Goal: Navigation & Orientation: Find specific page/section

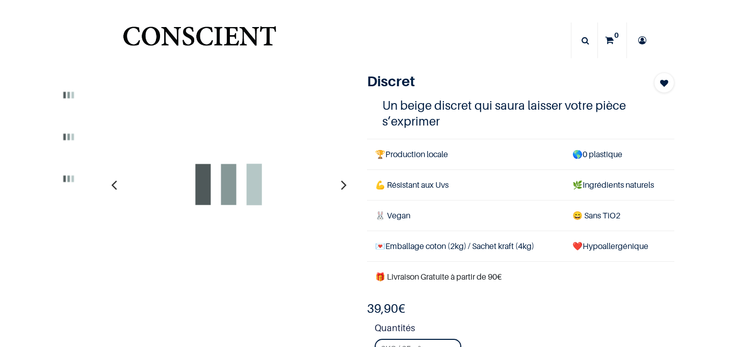
click at [199, 31] on img "Logo of Conscient" at bounding box center [200, 40] width 158 height 40
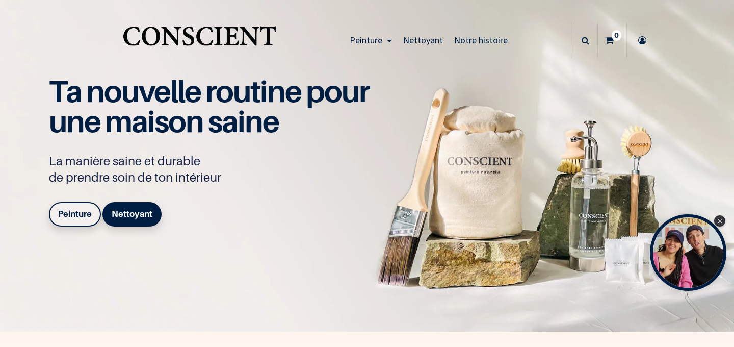
click at [79, 211] on b "Peinture" at bounding box center [75, 214] width 34 height 10
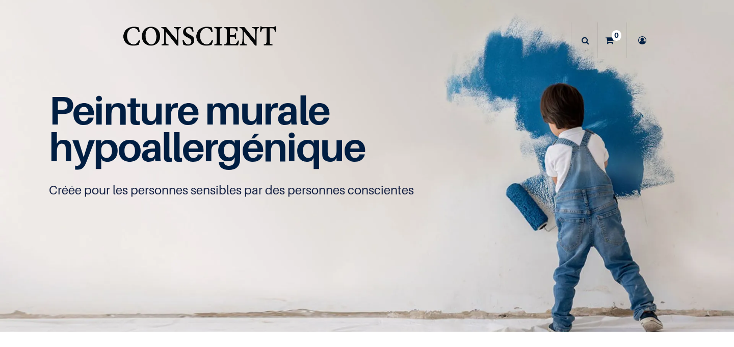
scroll to position [1, 0]
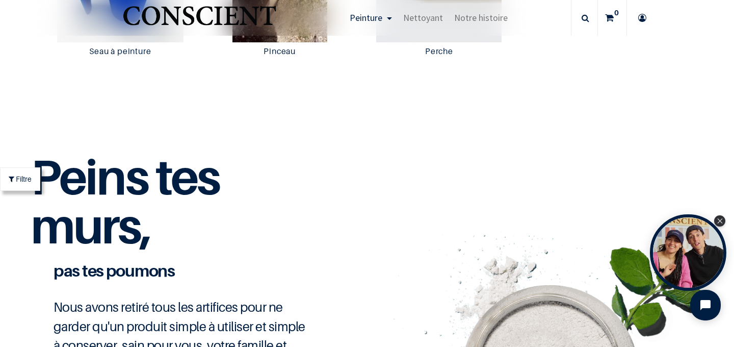
scroll to position [2230, 0]
